Goal: Complete application form

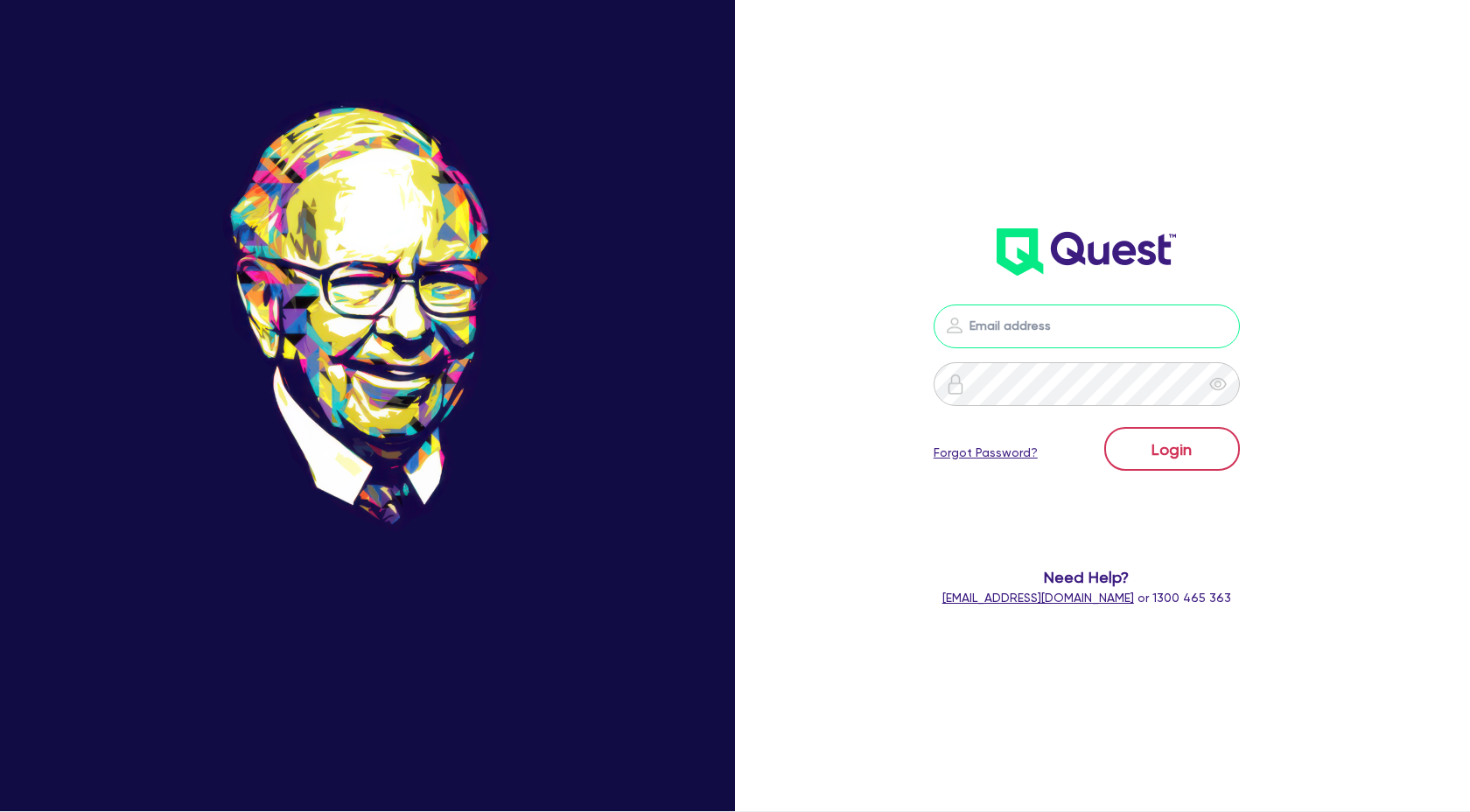
type input "[PERSON_NAME][EMAIL_ADDRESS][DOMAIN_NAME]"
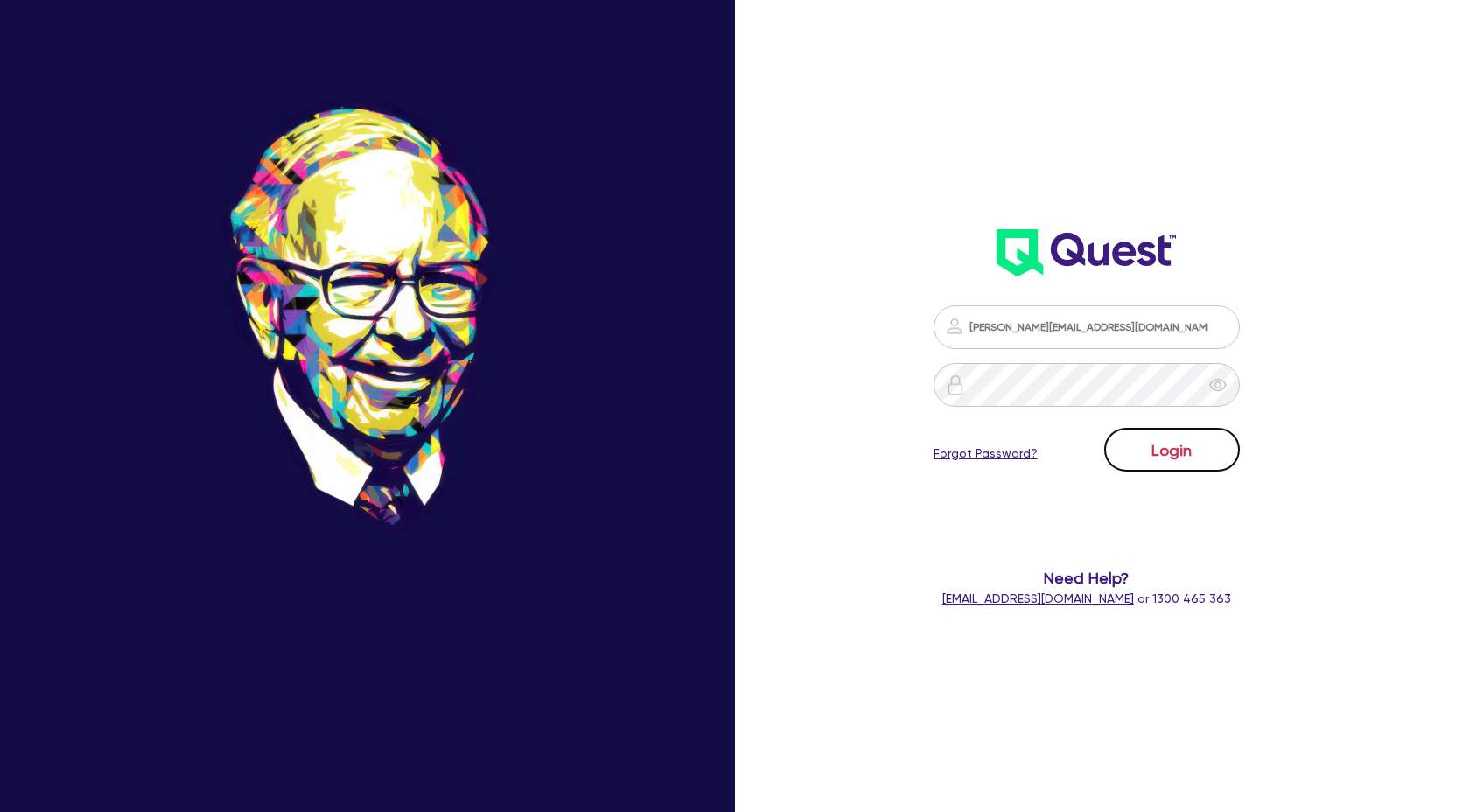
click at [1151, 446] on button "Login" at bounding box center [1171, 449] width 136 height 44
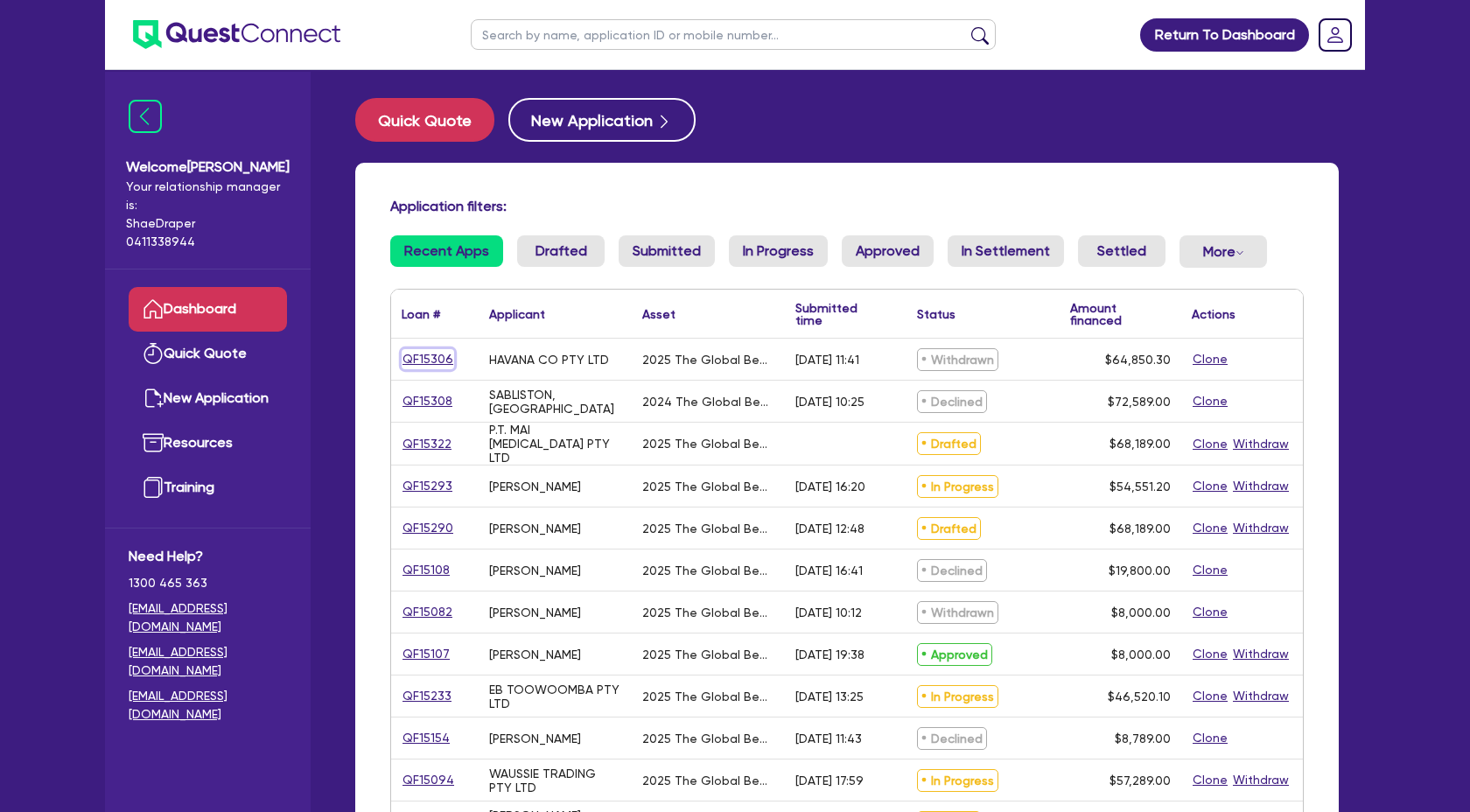
click at [436, 354] on link "QF15306" at bounding box center [427, 359] width 52 height 20
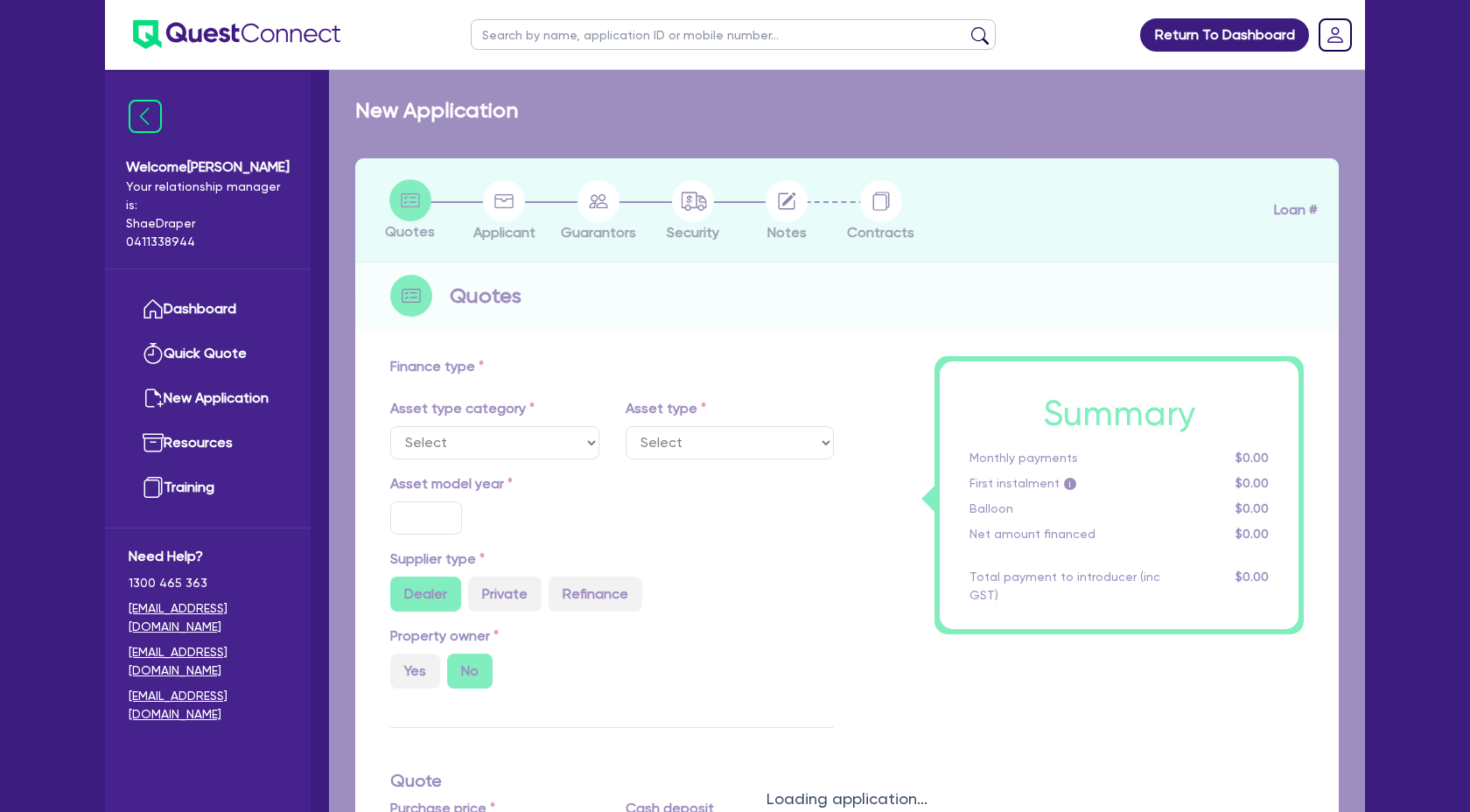
select select "TERTIARY_ASSETS"
type input "2025"
type input "66,850.3"
type input "2,000"
type input "4"
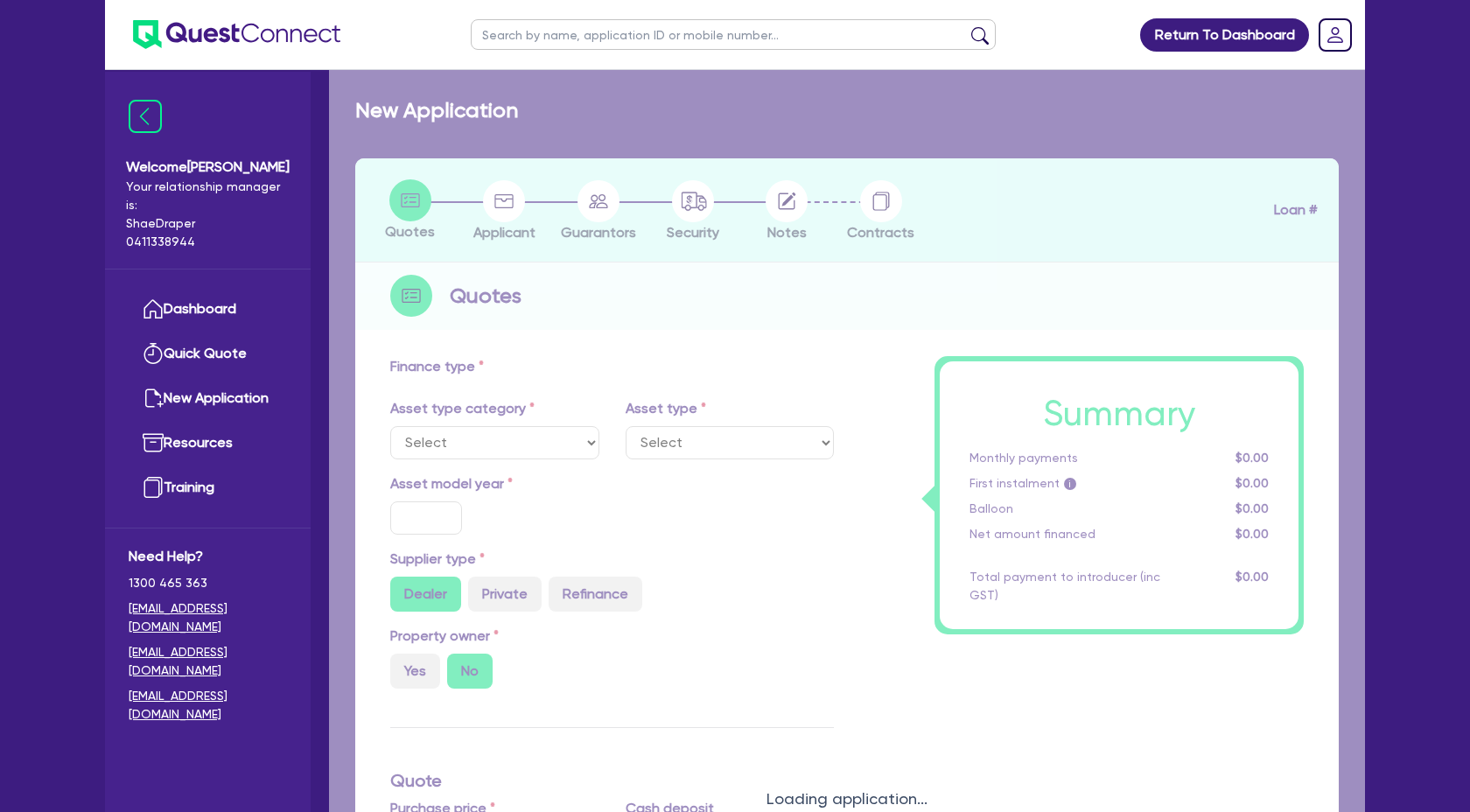
type input "2,594.01"
type input "17.95"
select select "BEAUTY_EQUIPMENT"
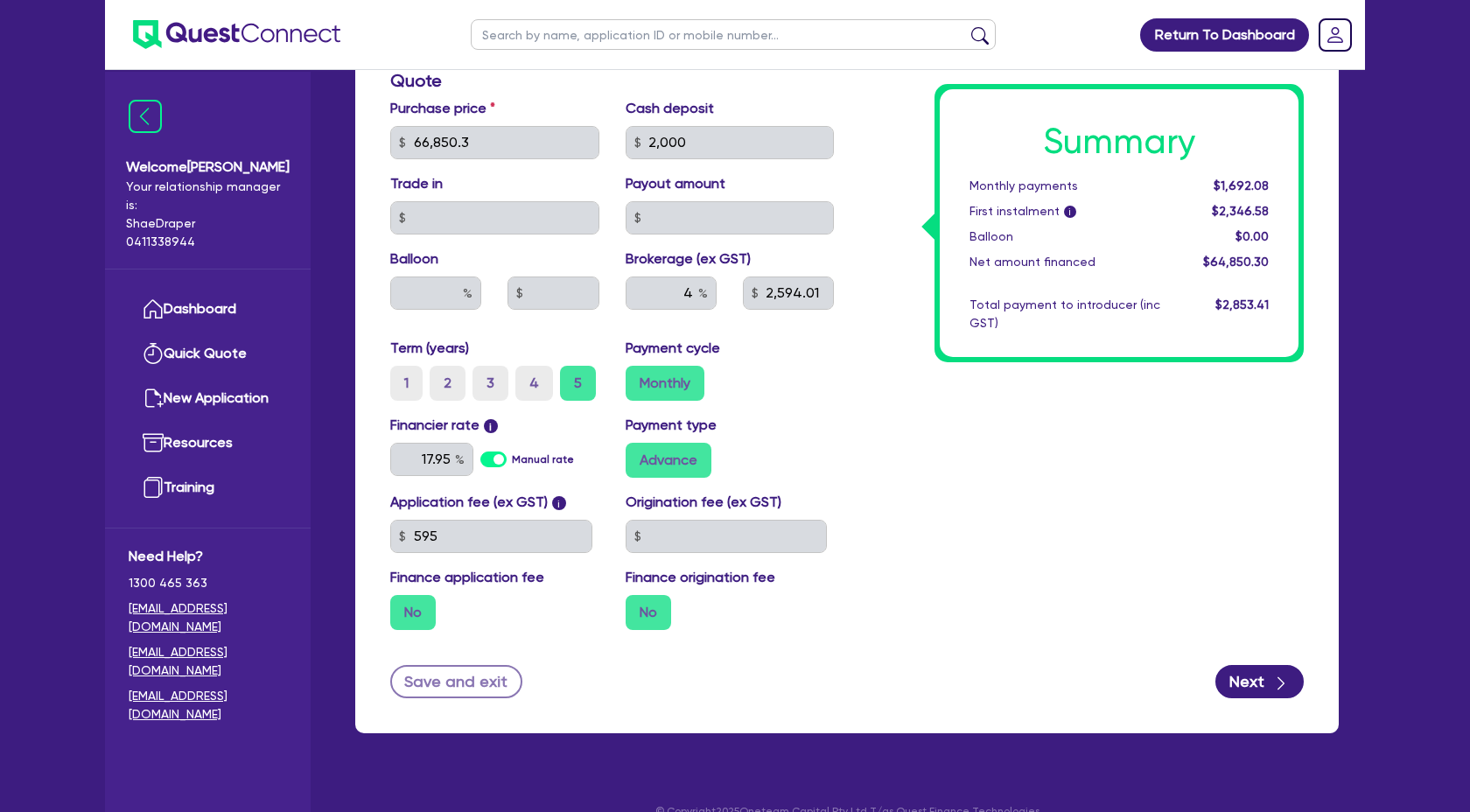
scroll to position [764, 0]
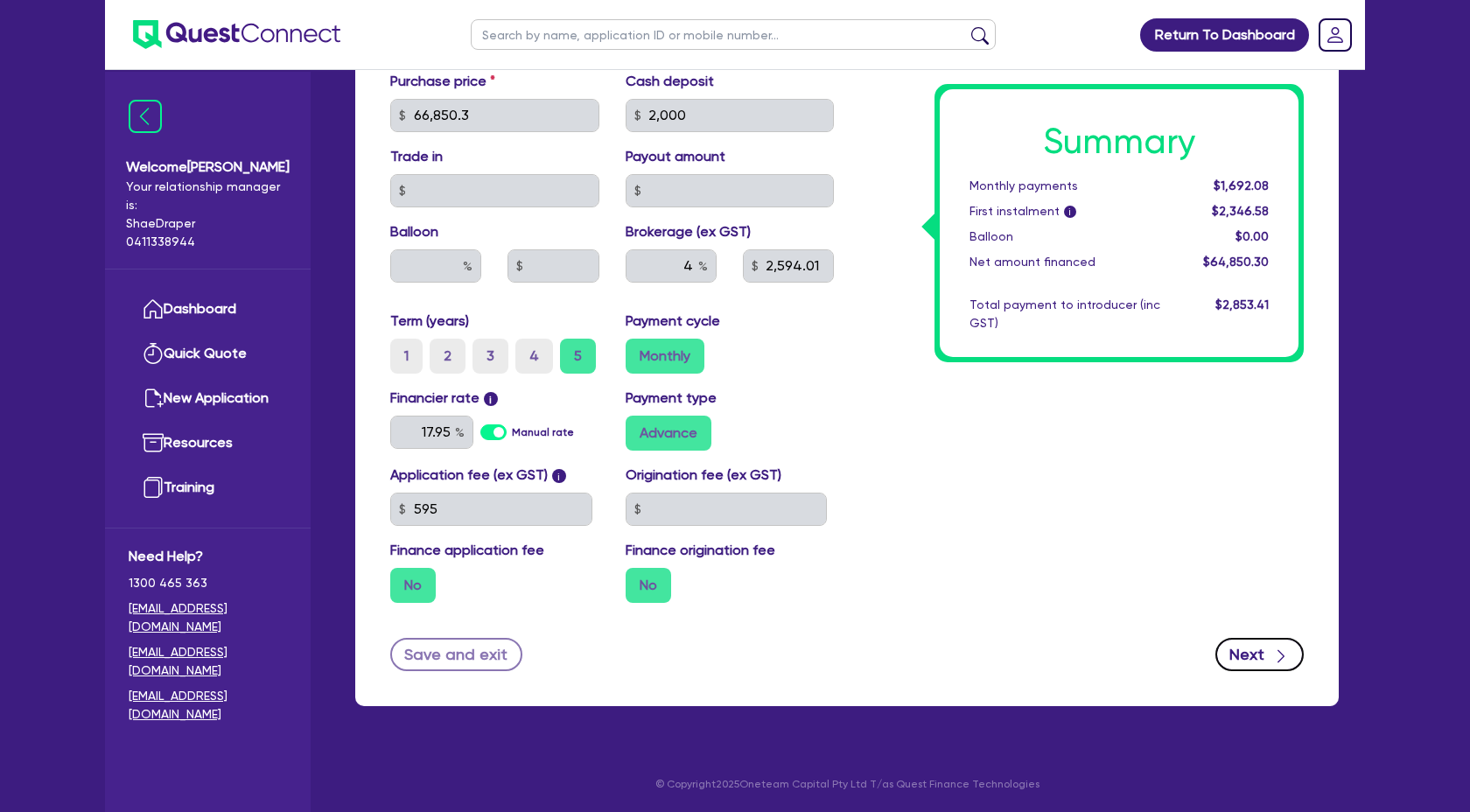
click at [1232, 656] on button "Next" at bounding box center [1258, 655] width 88 height 34
select select "COMPANY"
select select "HEALTH_BEAUTY"
select select "OTHER_HEALTH_BEAUTY"
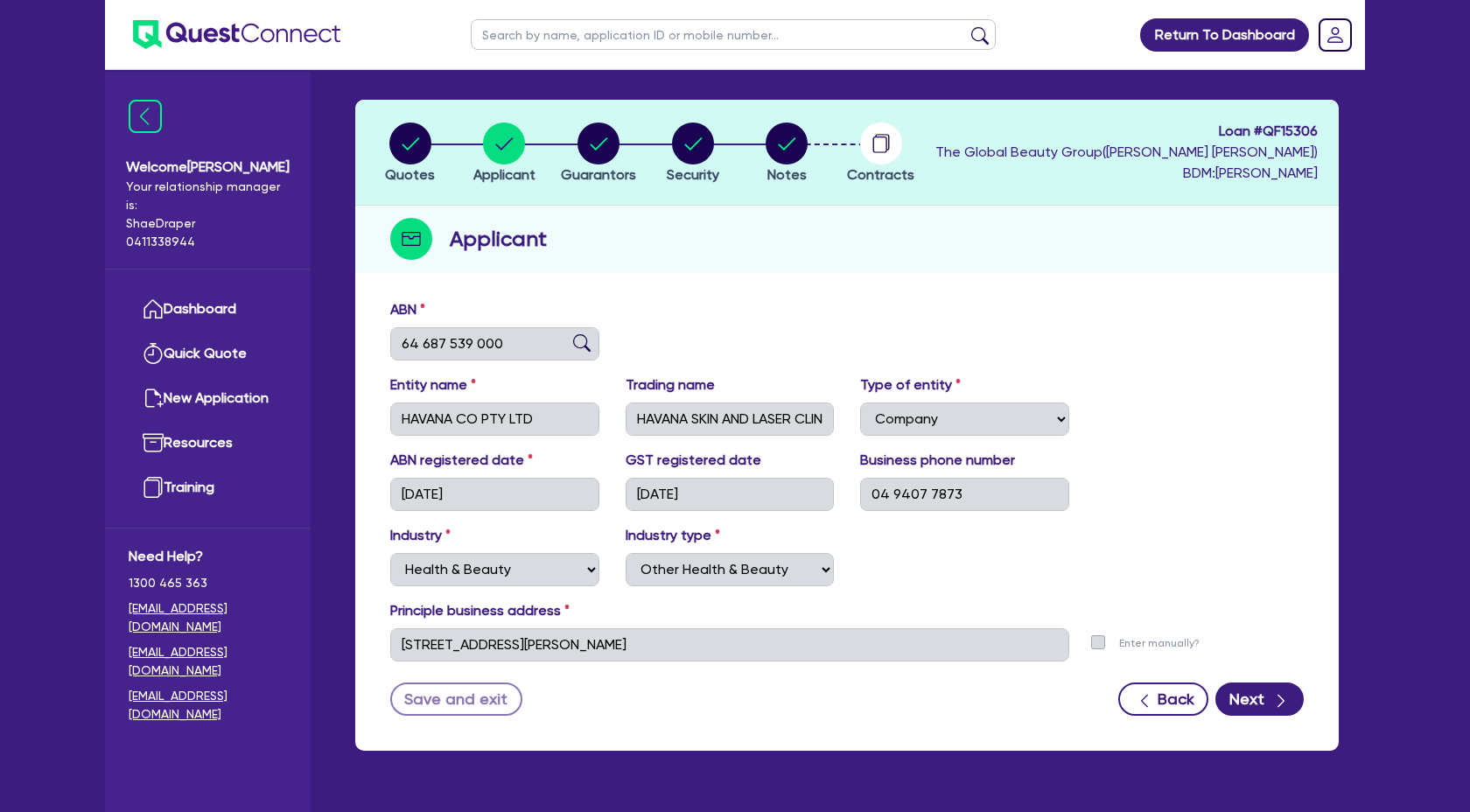
scroll to position [103, 0]
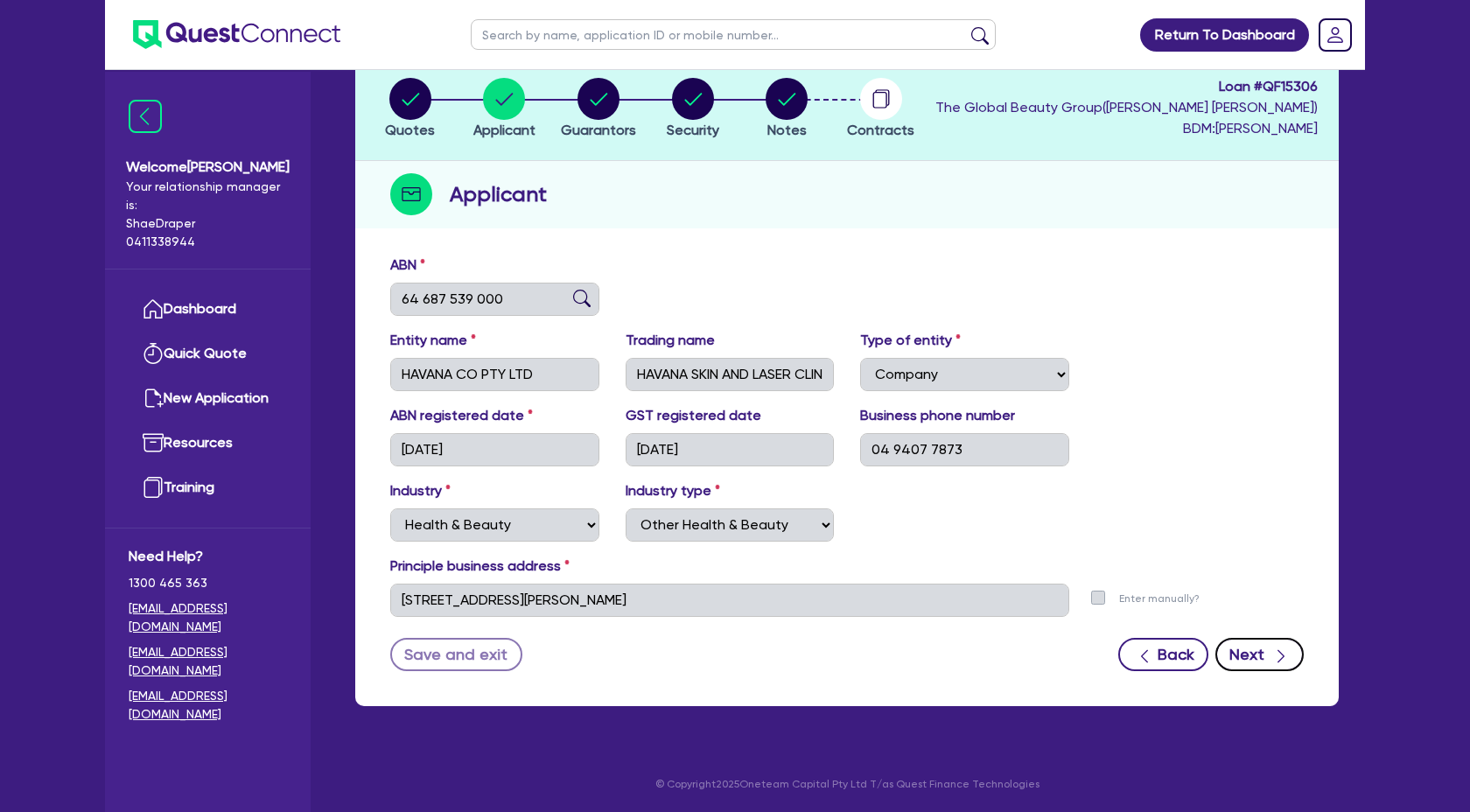
click at [1288, 656] on icon "button" at bounding box center [1281, 656] width 18 height 18
select select "MS"
select select "WA"
select select "DE_FACTO"
select select "CASH"
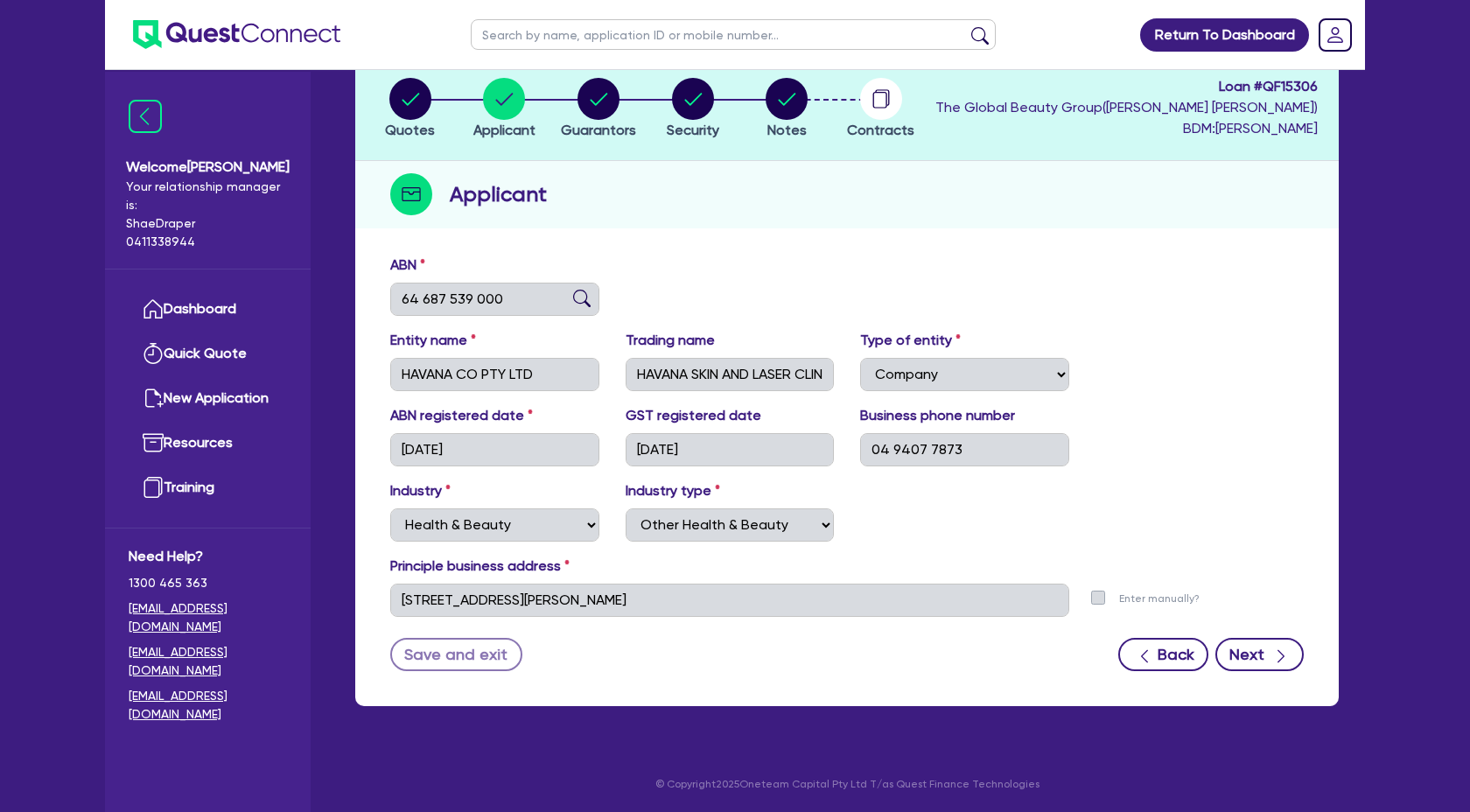
select select "VEHICLE"
select select "MR"
select select "WA"
select select "MARRIED"
select select "PROPERTY"
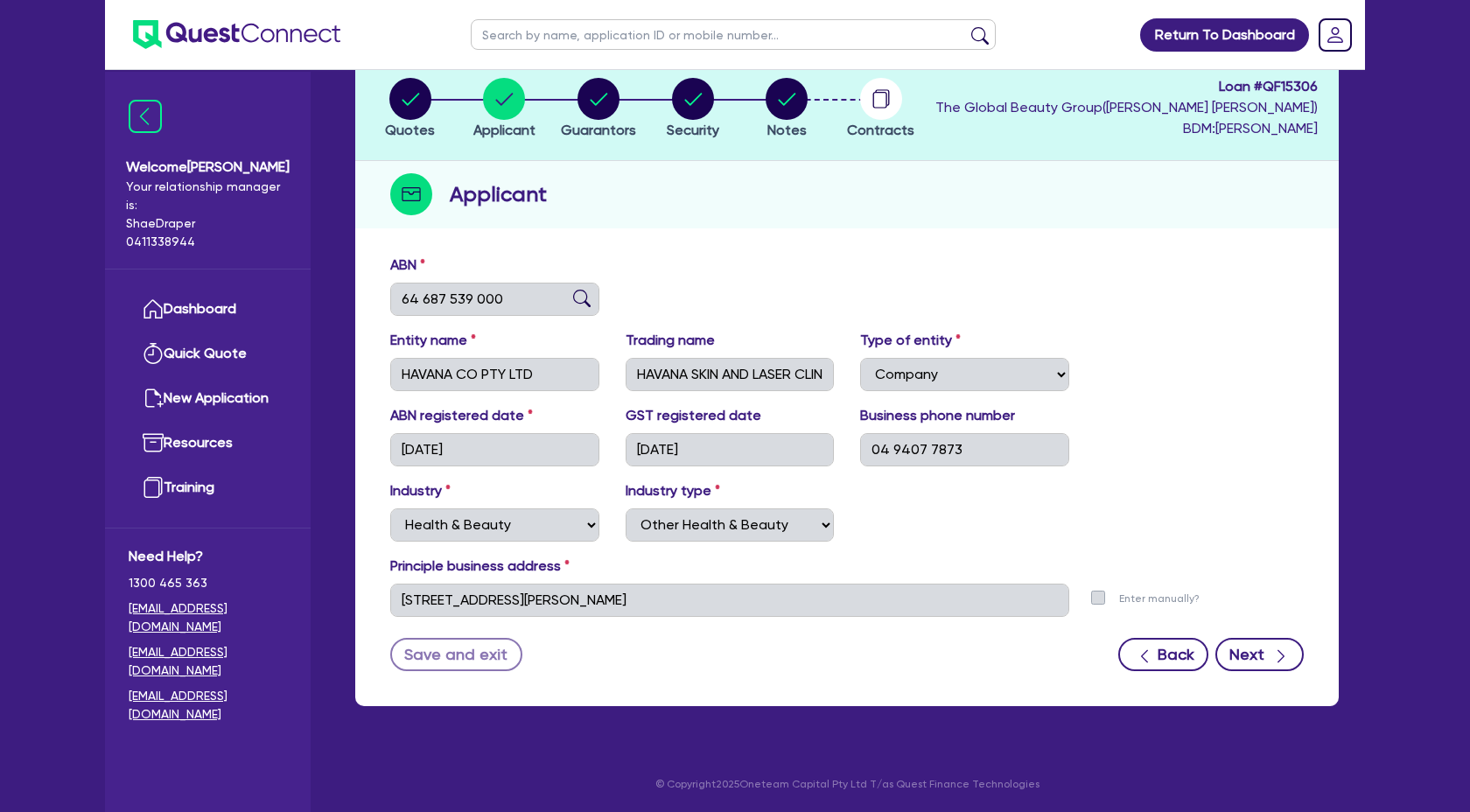
select select "CASH"
select select "VEHICLE"
select select "HOUSEHOLD_PERSONAL"
select select "MORTGAGE"
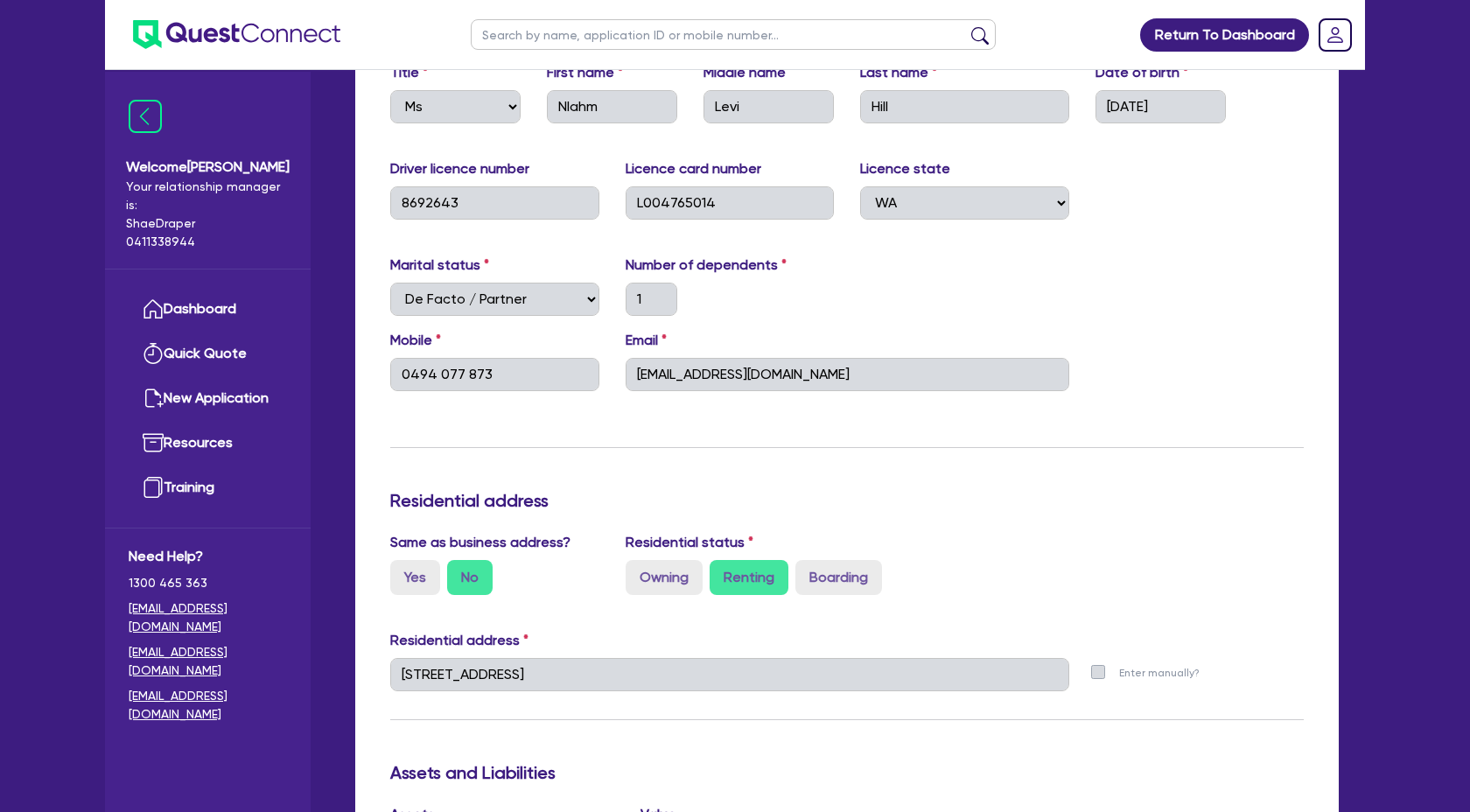
scroll to position [338, 0]
click at [156, 122] on img at bounding box center [145, 117] width 34 height 34
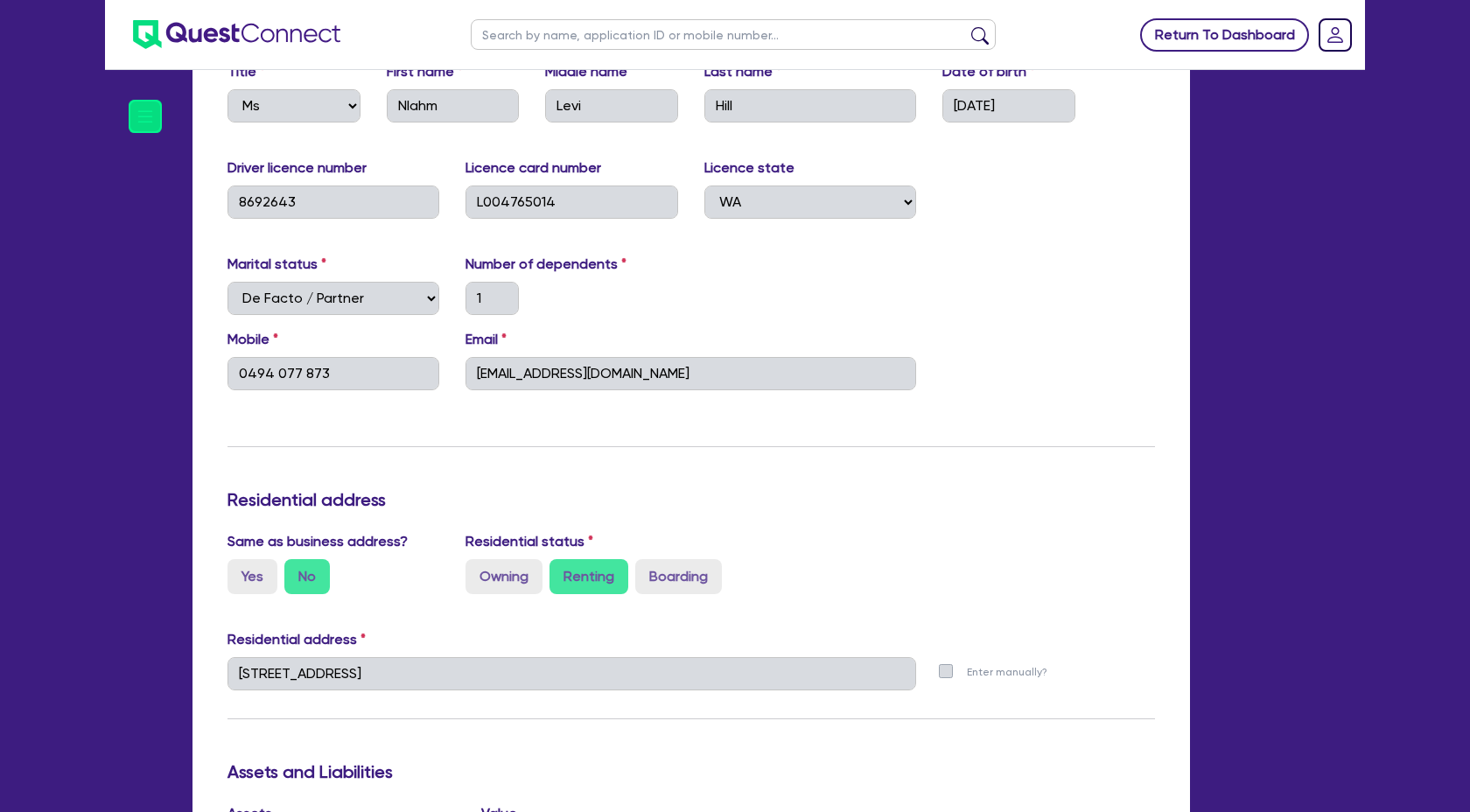
click at [1215, 39] on link "Return To Dashboard" at bounding box center [1224, 36] width 169 height 34
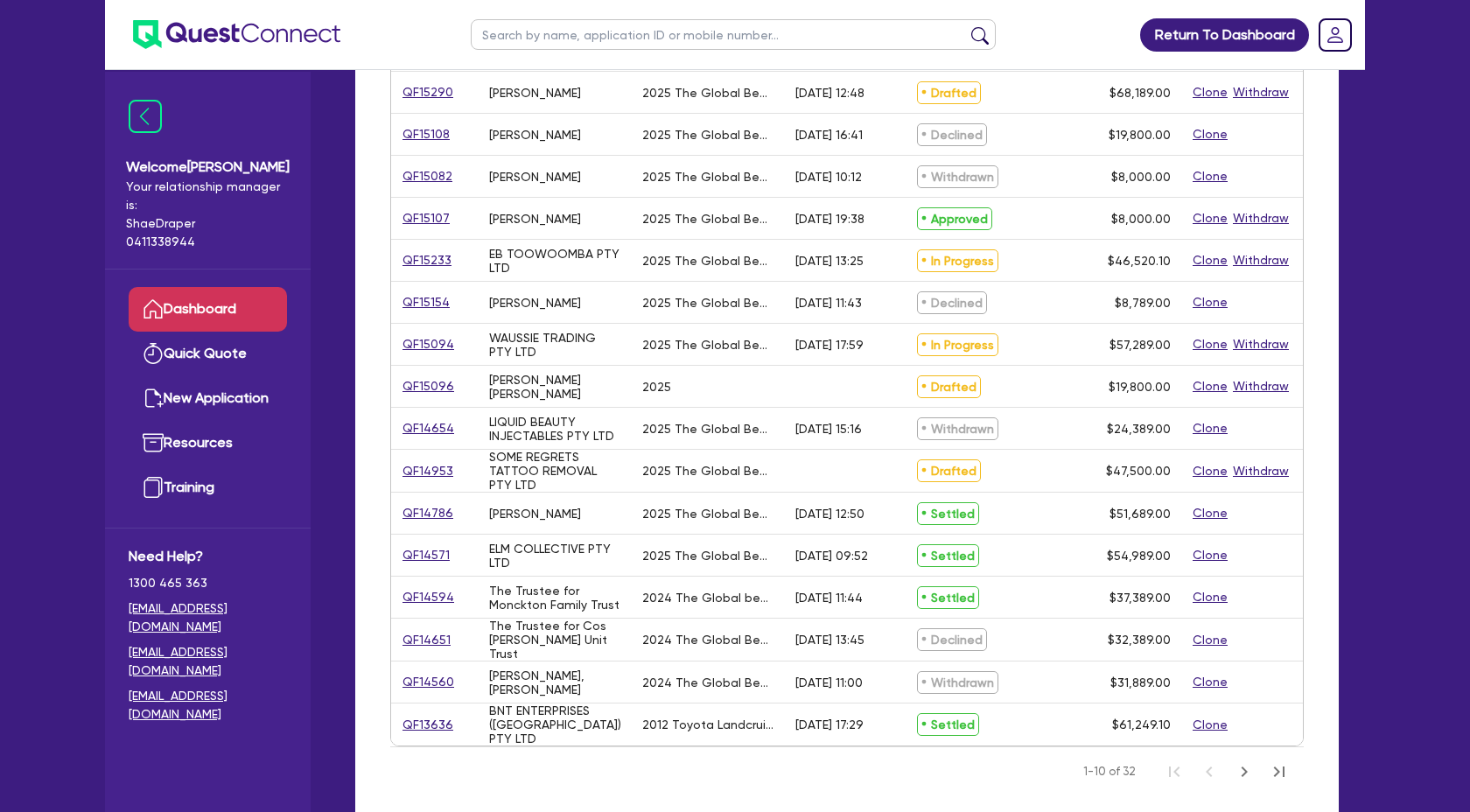
scroll to position [442, 0]
